Goal: Task Accomplishment & Management: Manage account settings

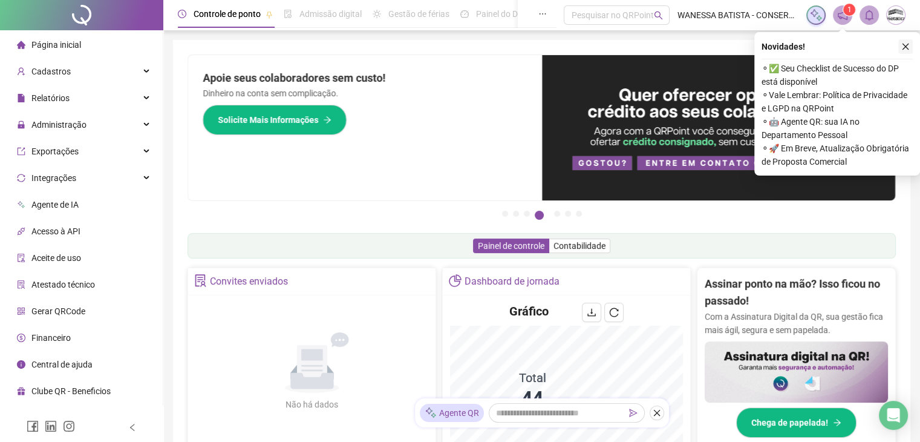
click at [907, 43] on icon "close" at bounding box center [905, 46] width 8 height 8
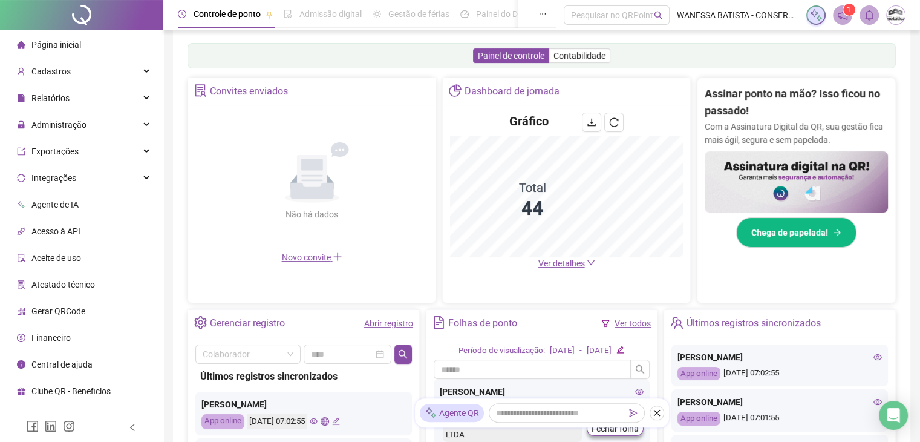
scroll to position [302, 0]
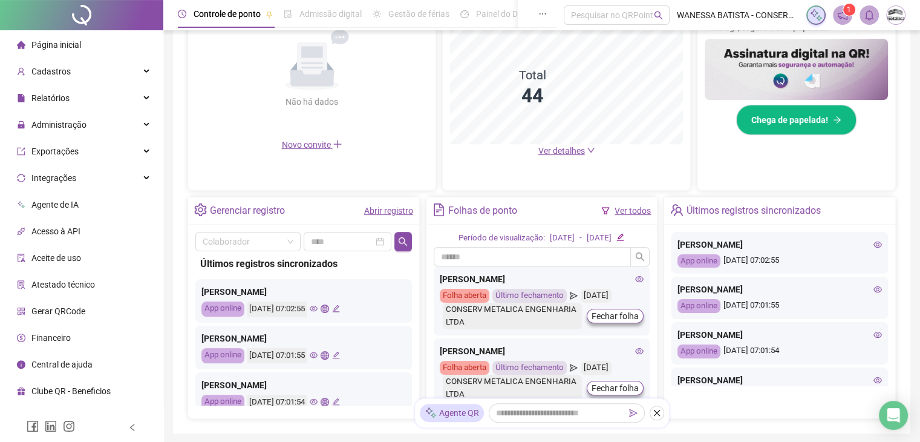
click at [561, 151] on span "Ver detalhes" at bounding box center [561, 151] width 47 height 10
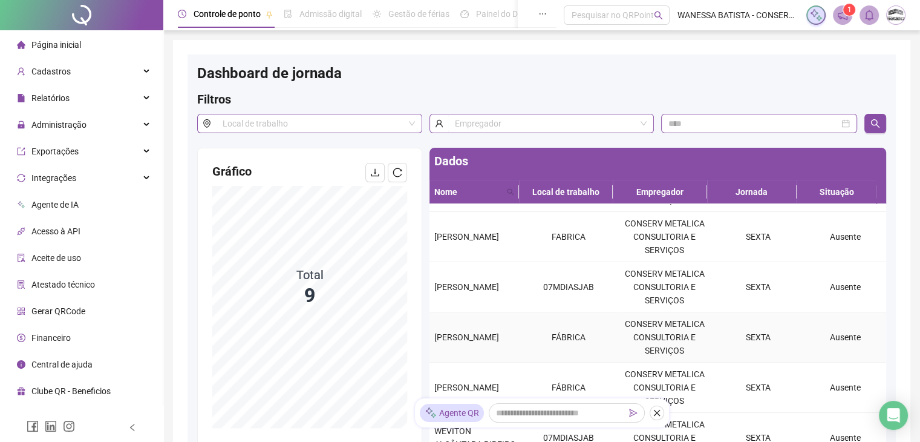
scroll to position [196, 0]
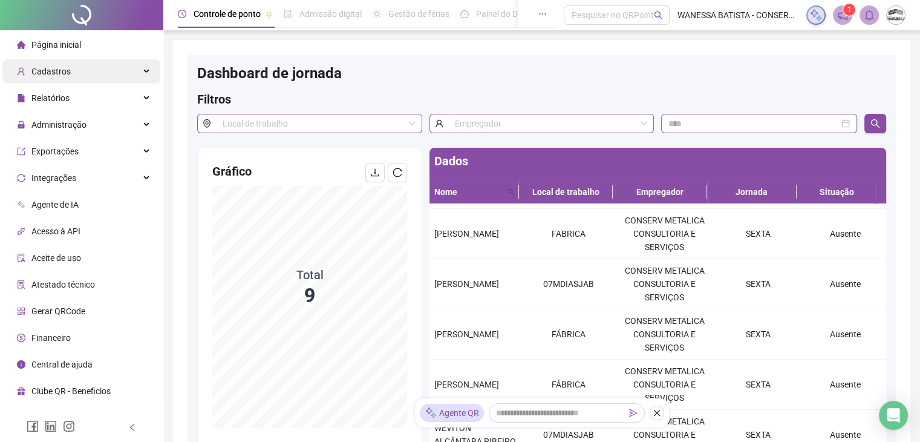
click at [59, 67] on span "Cadastros" at bounding box center [50, 72] width 39 height 10
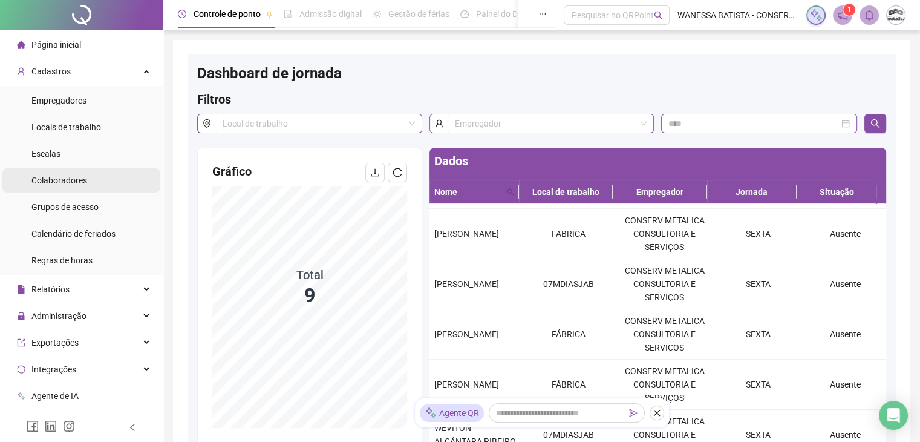
click at [56, 180] on span "Colaboradores" at bounding box center [59, 180] width 56 height 10
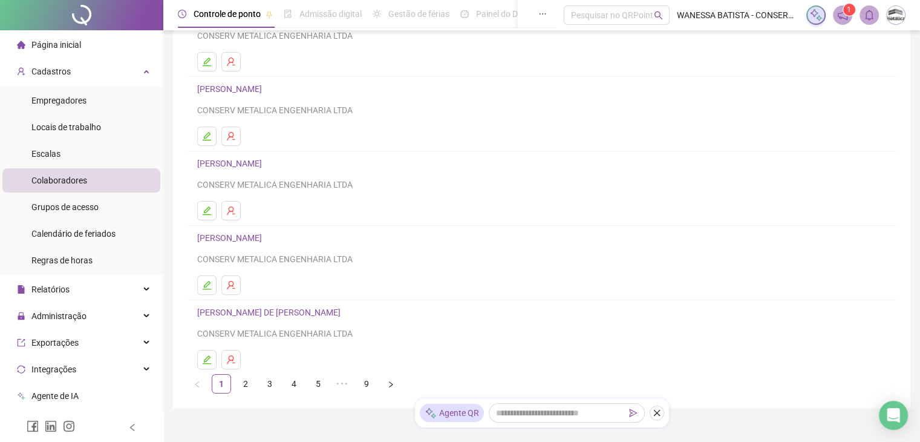
scroll to position [172, 0]
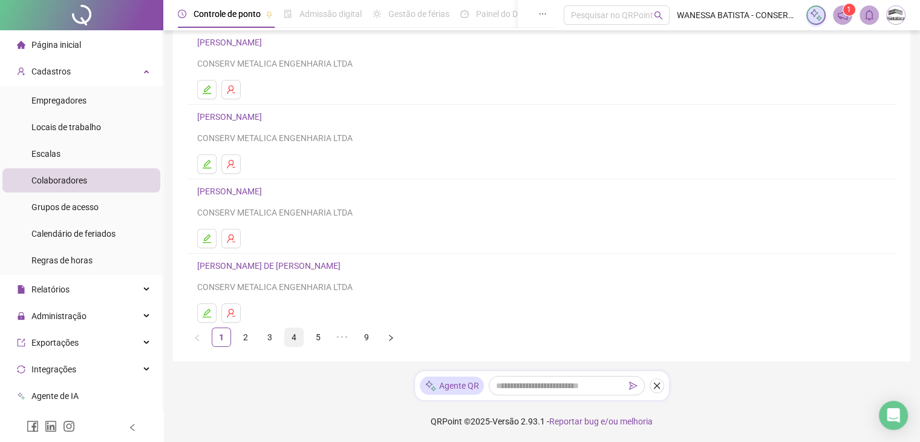
click at [290, 334] on link "4" at bounding box center [294, 337] width 18 height 18
click at [317, 334] on link "5" at bounding box center [318, 337] width 18 height 18
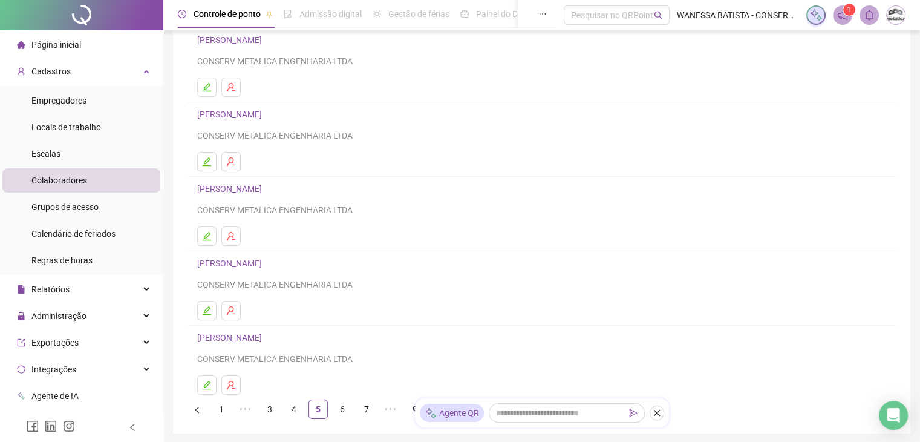
scroll to position [121, 0]
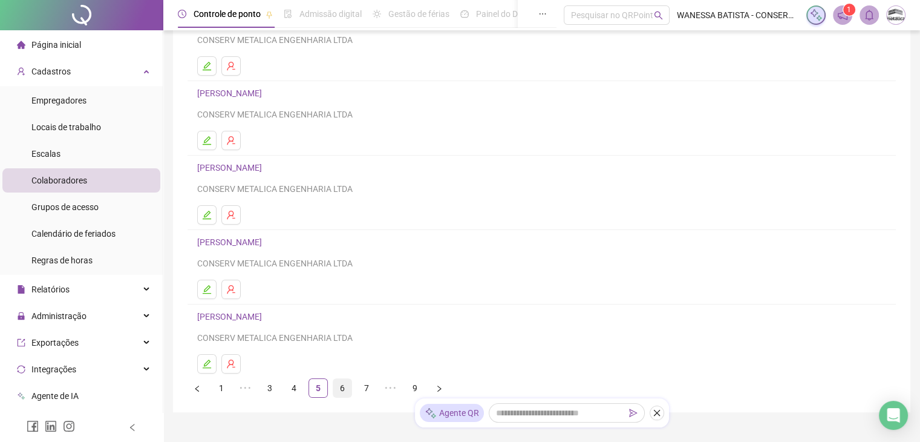
click at [347, 391] on link "6" at bounding box center [342, 388] width 18 height 18
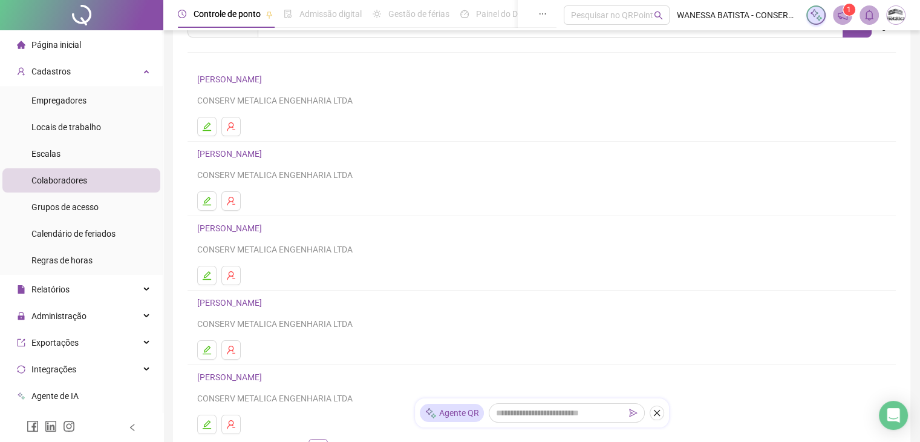
scroll to position [172, 0]
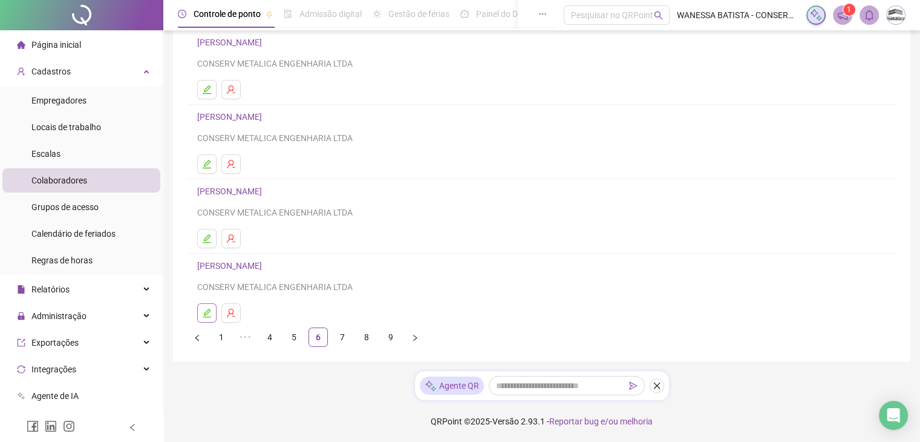
click at [210, 313] on icon "edit" at bounding box center [207, 313] width 10 height 10
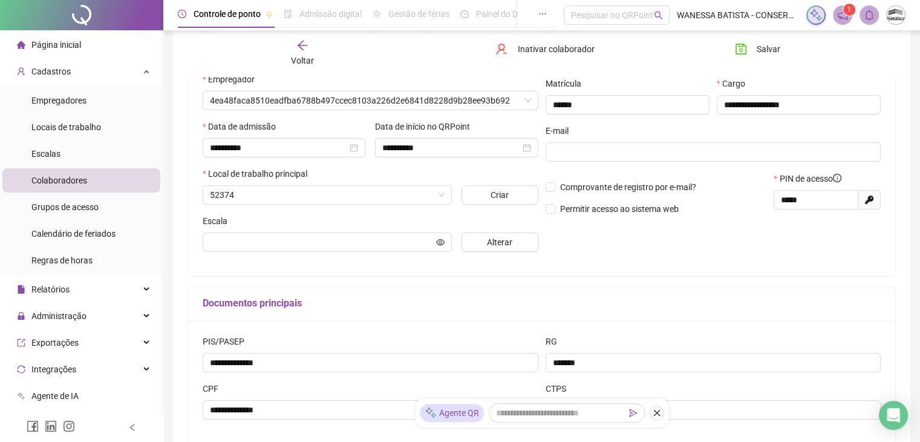
scroll to position [178, 0]
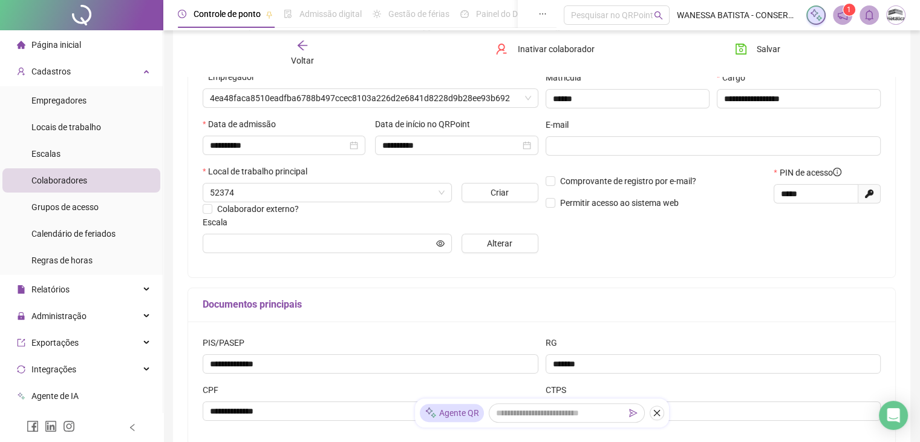
type input "**********"
